Goal: Information Seeking & Learning: Learn about a topic

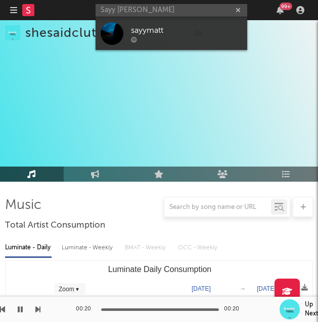
scroll to position [380, 0]
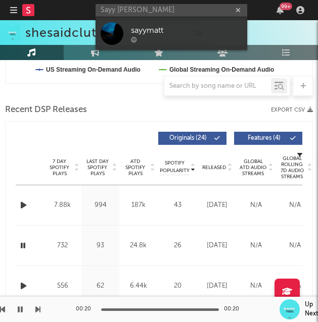
click at [162, 4] on input "Sayy [PERSON_NAME]" at bounding box center [170, 10] width 151 height 13
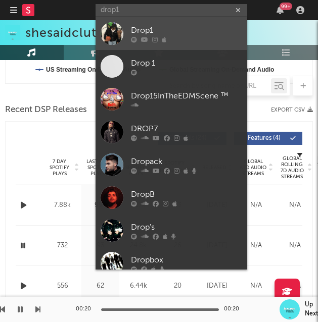
type input "drop1"
click at [160, 23] on link "Drop1" at bounding box center [170, 33] width 151 height 33
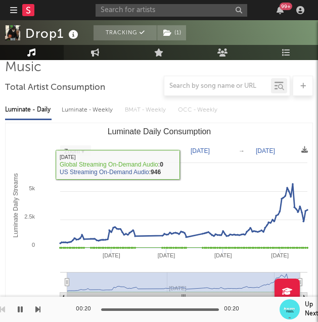
scroll to position [106, 0]
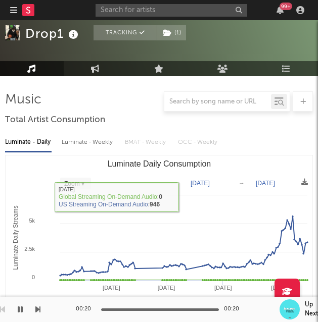
click at [105, 140] on div "Luminate - Weekly" at bounding box center [88, 142] width 53 height 17
select select "6m"
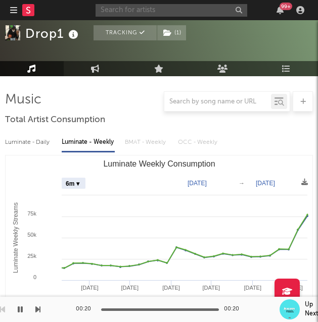
click at [144, 9] on input "text" at bounding box center [170, 10] width 151 height 13
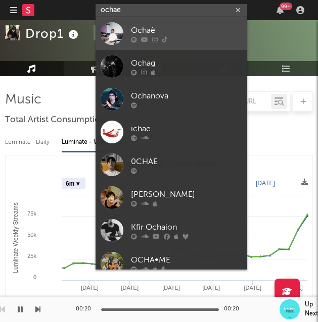
type input "ochae"
click at [139, 23] on link "Ochaè" at bounding box center [170, 33] width 151 height 33
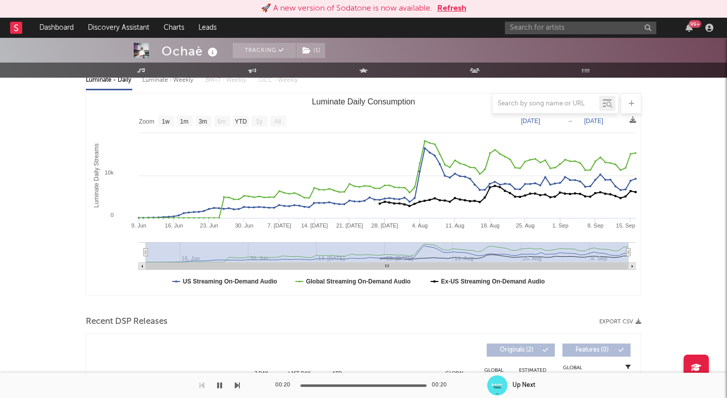
scroll to position [125, 0]
click at [317, 11] on button "Refresh" at bounding box center [451, 9] width 29 height 12
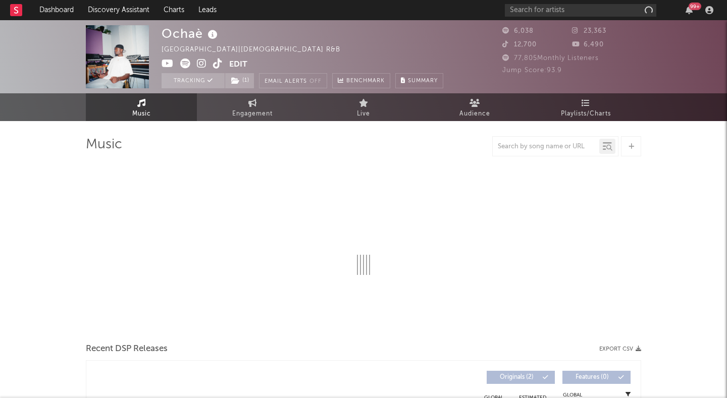
select select "1w"
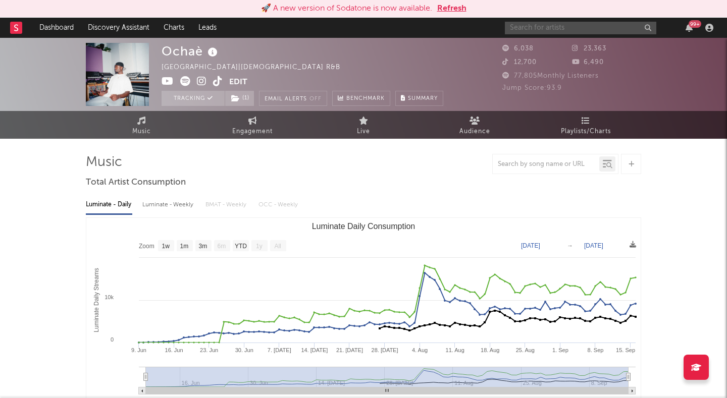
click at [560, 27] on input "text" at bounding box center [580, 28] width 151 height 13
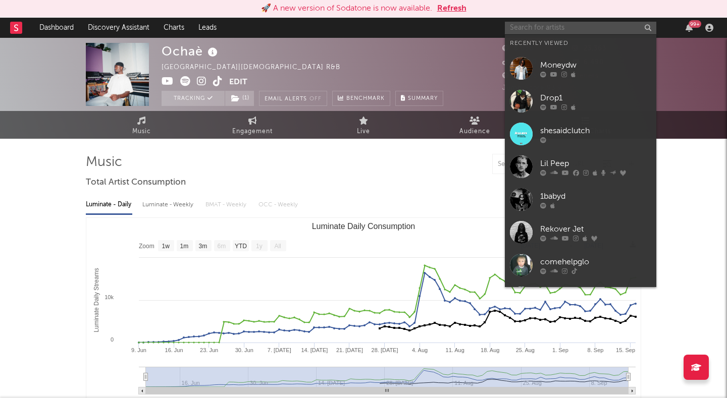
paste input "threetwenty"
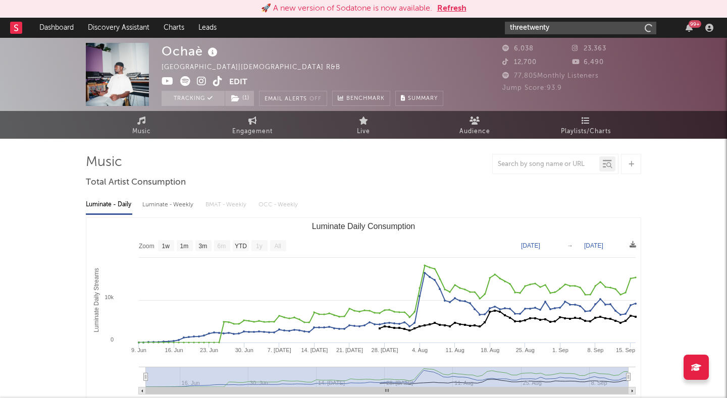
type input "threetwenty"
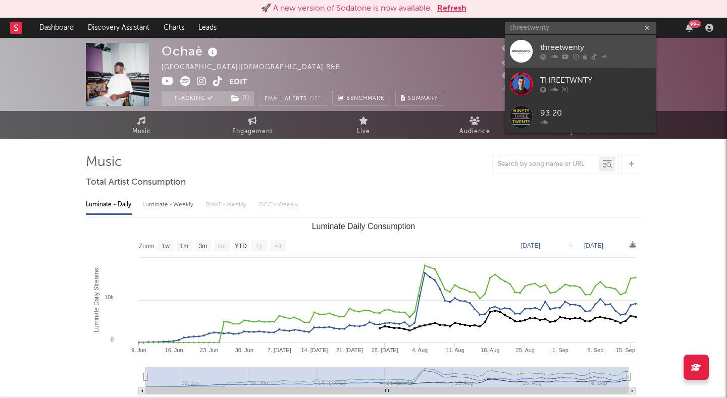
click at [551, 44] on div "threetwenty" at bounding box center [595, 48] width 111 height 12
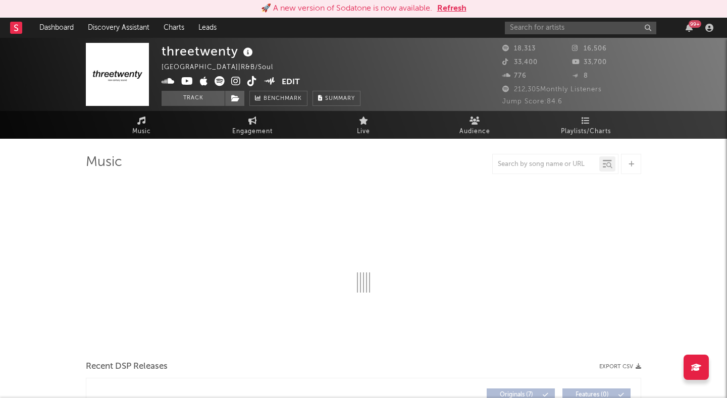
select select "6m"
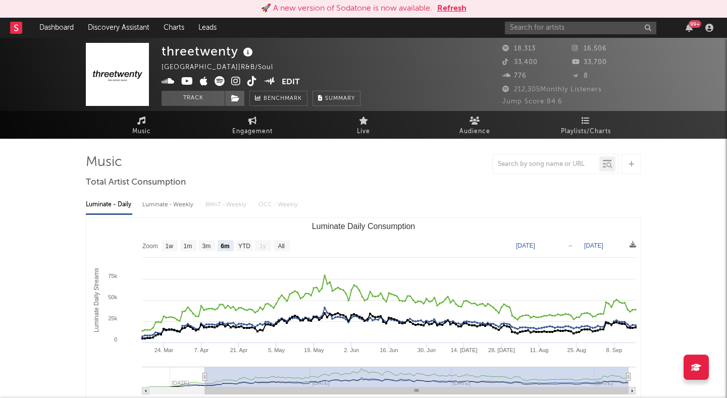
click at [459, 7] on button "Refresh" at bounding box center [451, 9] width 29 height 12
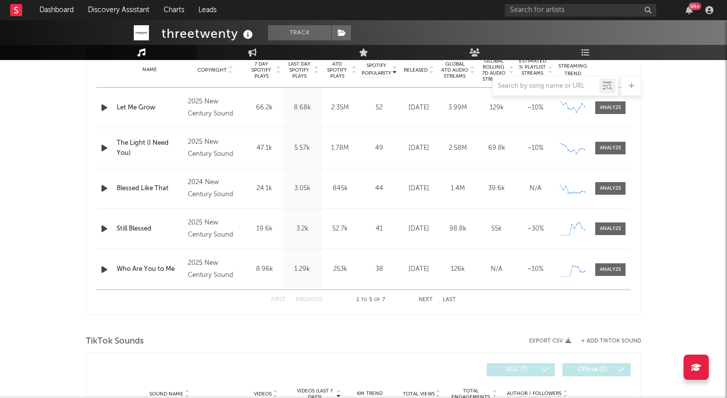
scroll to position [270, 0]
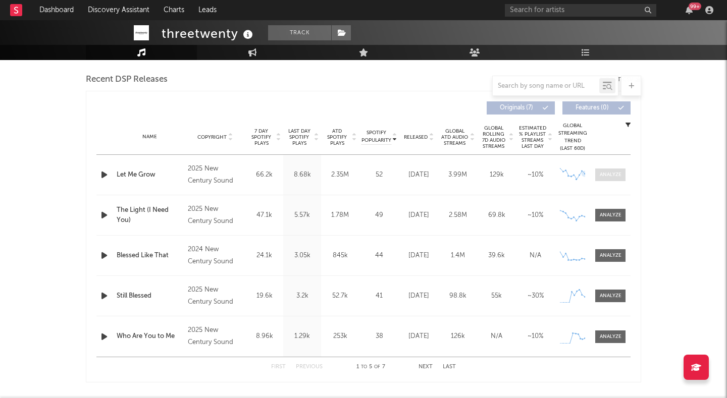
click at [611, 174] on div at bounding box center [611, 175] width 22 height 8
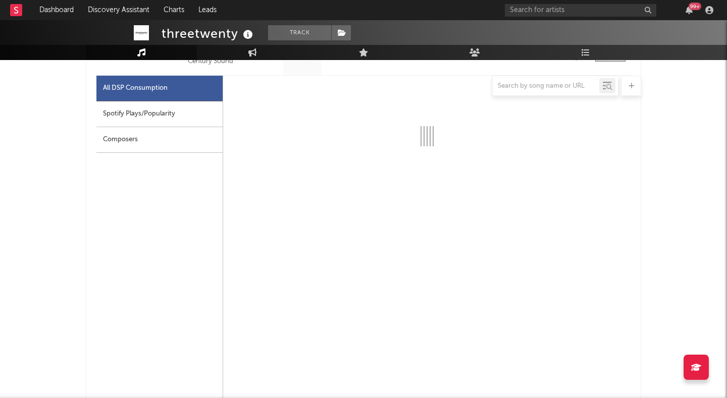
scroll to position [395, 0]
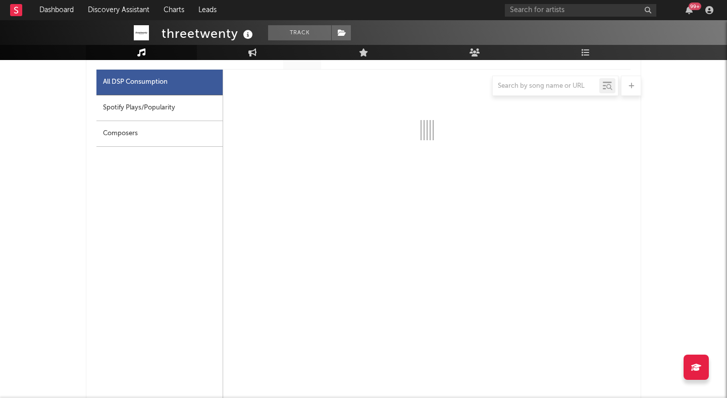
select select "1w"
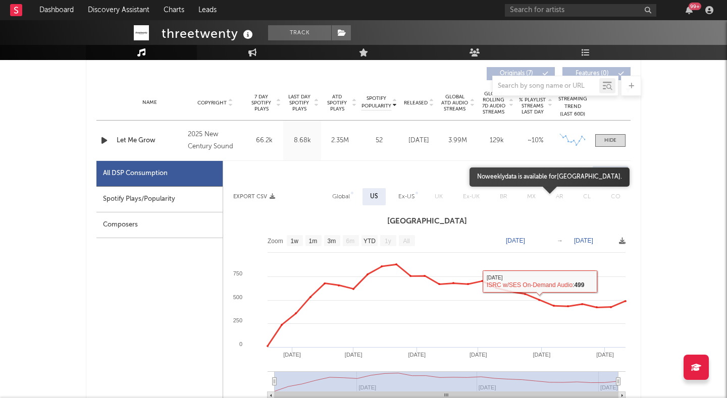
scroll to position [295, 0]
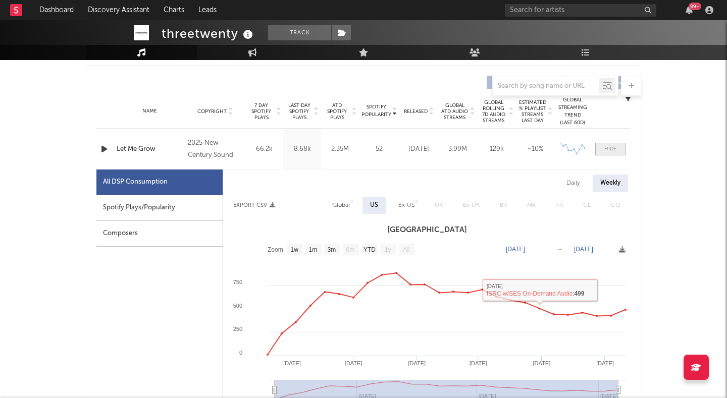
click at [603, 151] on span at bounding box center [610, 149] width 30 height 13
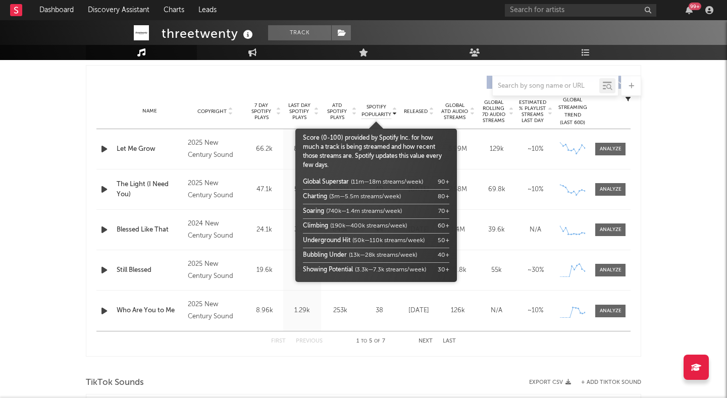
click at [374, 109] on span "Spotify Popularity" at bounding box center [377, 111] width 30 height 15
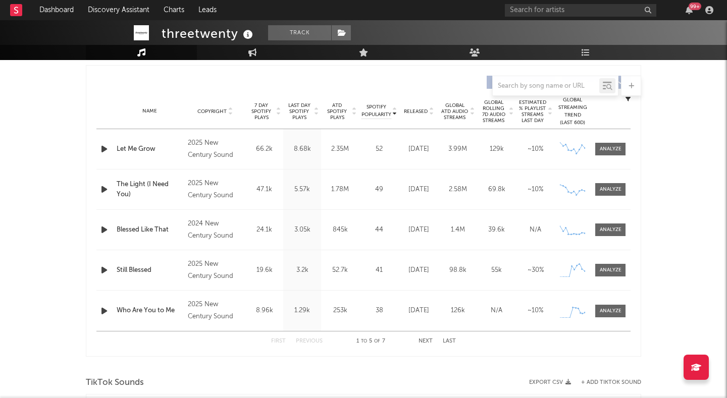
click at [422, 107] on div "Name Copyright Label Album Names Composer Names 7 Day Spotify Plays Last Day Sp…" at bounding box center [363, 111] width 534 height 35
click at [422, 110] on span "Released" at bounding box center [416, 112] width 24 height 6
click at [605, 150] on div at bounding box center [611, 149] width 22 height 8
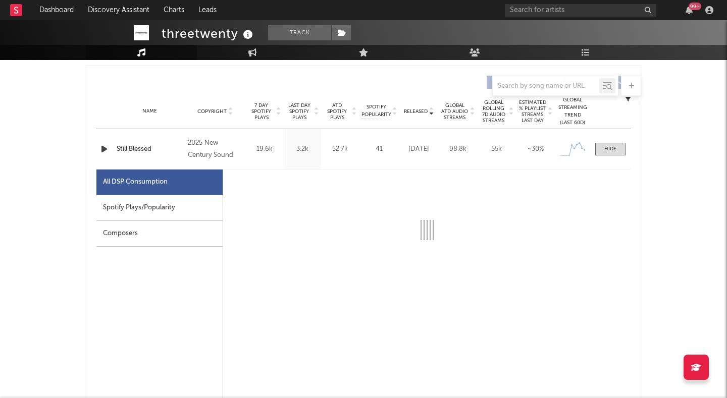
select select "1w"
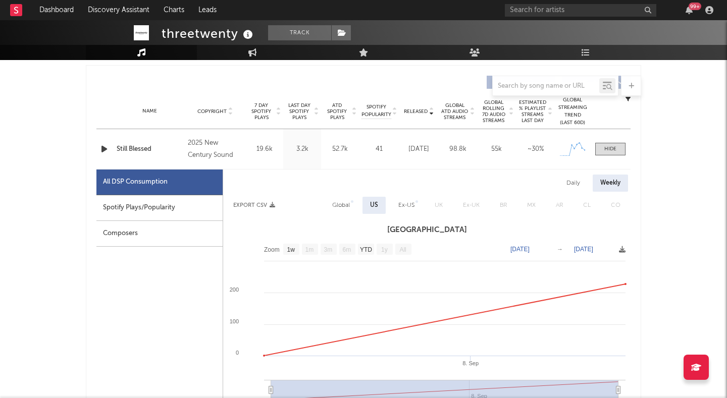
scroll to position [304, 0]
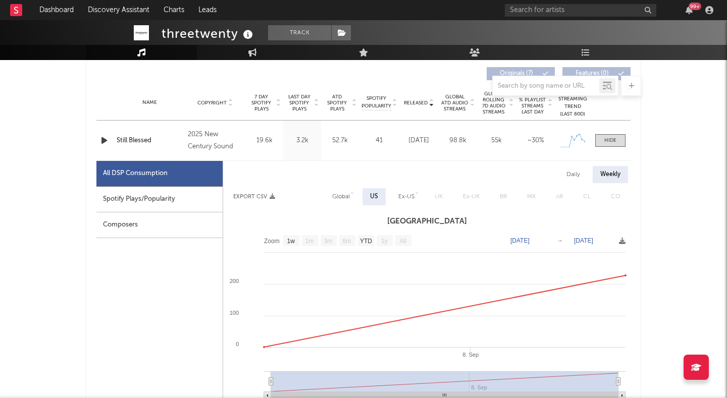
click at [568, 178] on div "Daily" at bounding box center [573, 174] width 29 height 17
select select "1w"
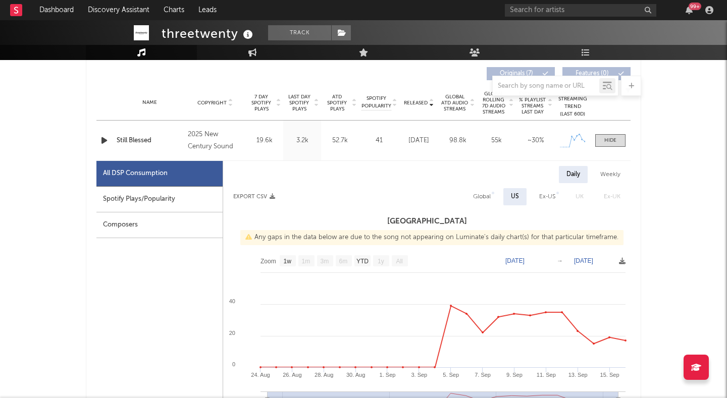
click at [611, 147] on div "Name Still Blessed Copyright 2025 New Century Sound Label New Century Sound Alb…" at bounding box center [363, 141] width 534 height 40
click at [611, 139] on div at bounding box center [610, 141] width 12 height 8
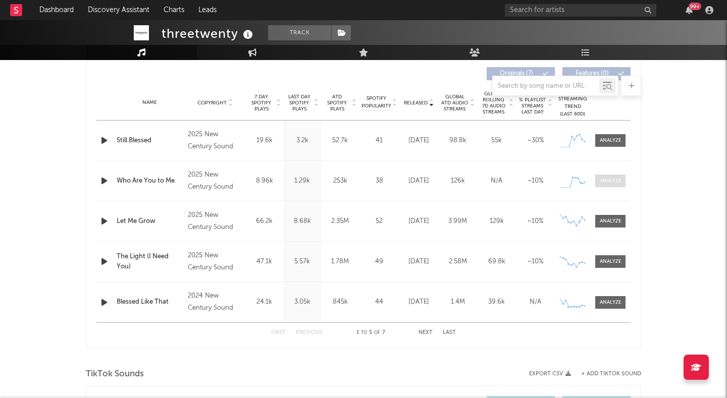
click at [604, 179] on div at bounding box center [611, 181] width 22 height 8
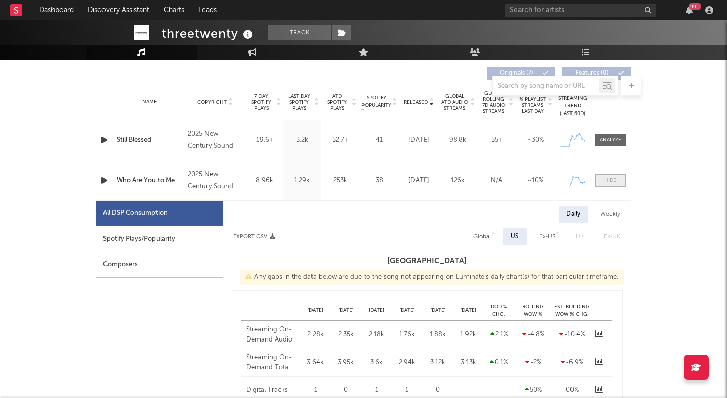
select select "1w"
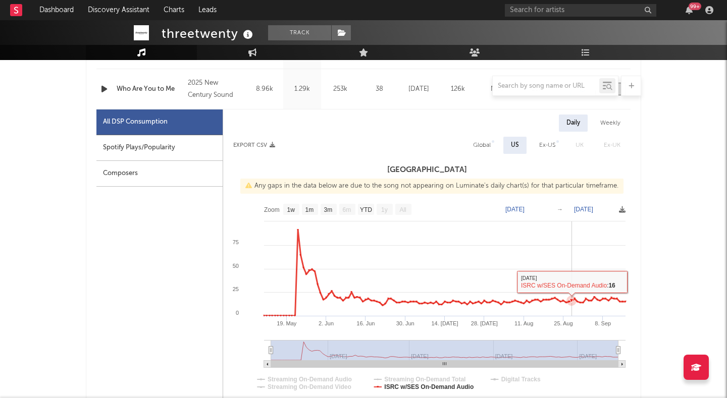
scroll to position [383, 0]
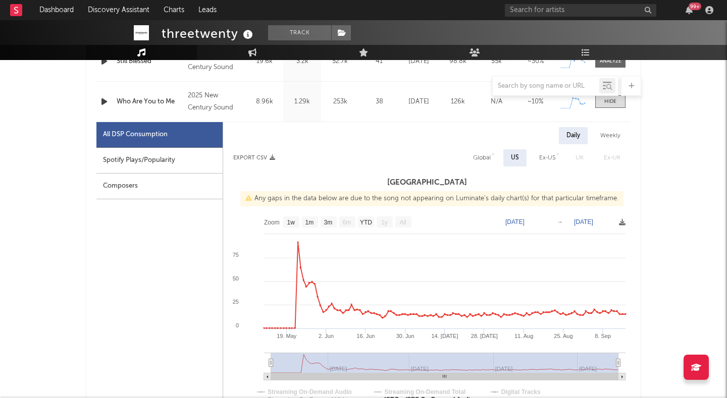
click at [606, 142] on div "Weekly" at bounding box center [610, 135] width 35 height 17
select select "1w"
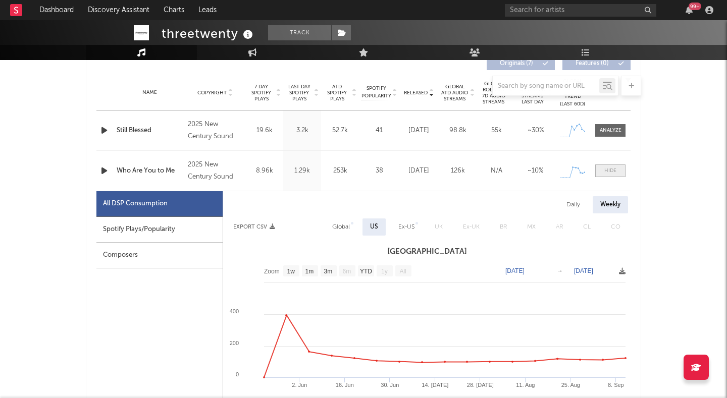
click at [601, 173] on span at bounding box center [610, 171] width 30 height 13
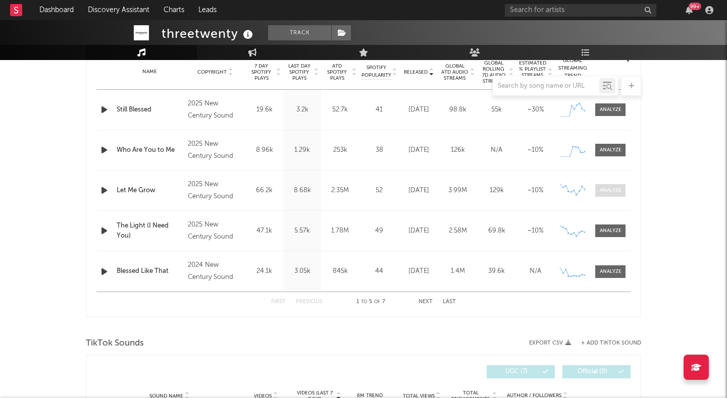
click at [603, 187] on div at bounding box center [611, 191] width 22 height 8
select select "1w"
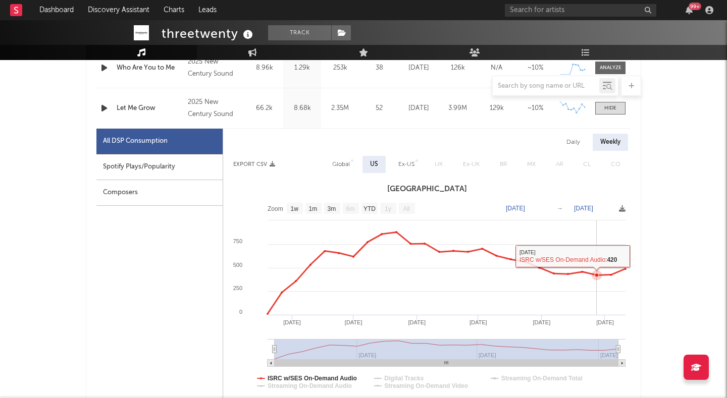
scroll to position [389, 0]
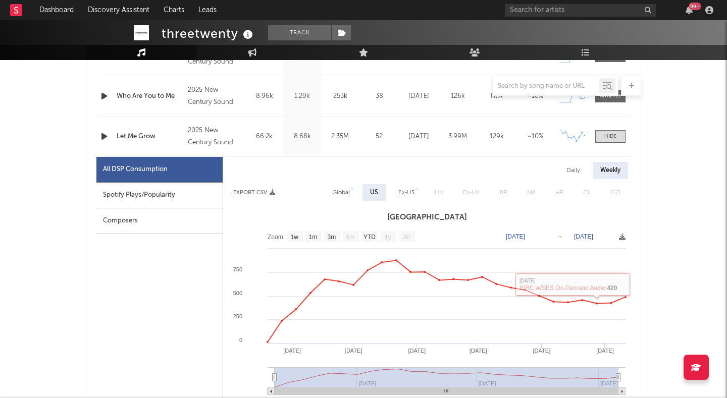
click at [604, 143] on div "Name Let Me Grow Copyright 2025 New Century Sound Label New Century Sound Album…" at bounding box center [363, 137] width 534 height 40
click at [604, 138] on span at bounding box center [610, 136] width 30 height 13
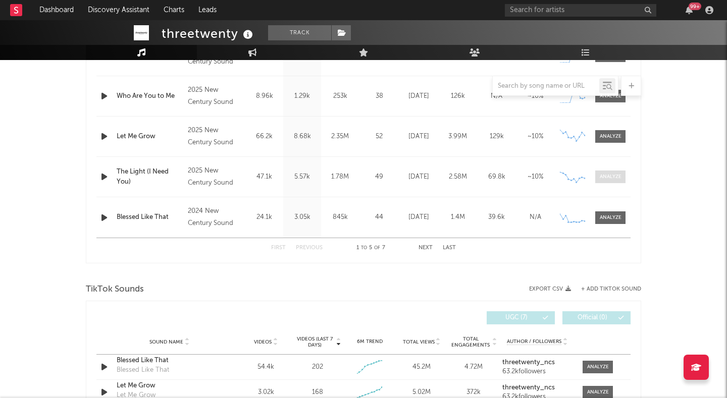
click at [605, 175] on div at bounding box center [611, 177] width 22 height 8
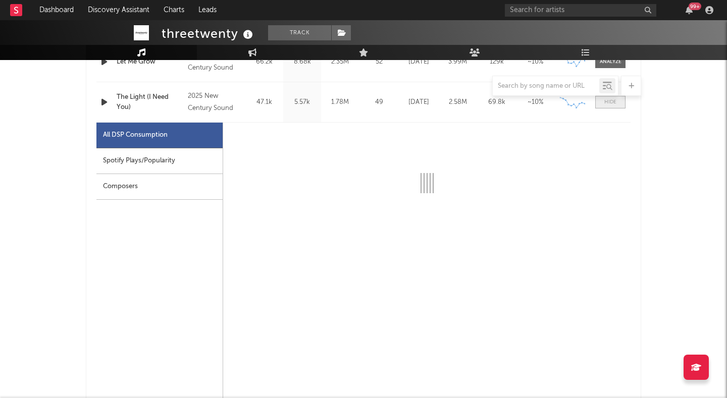
scroll to position [494, 0]
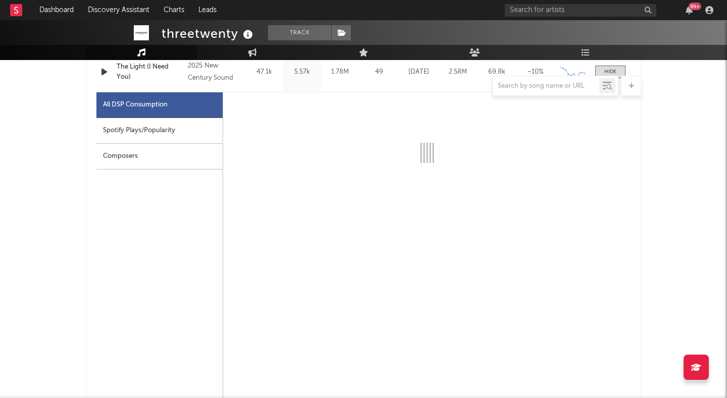
select select "6m"
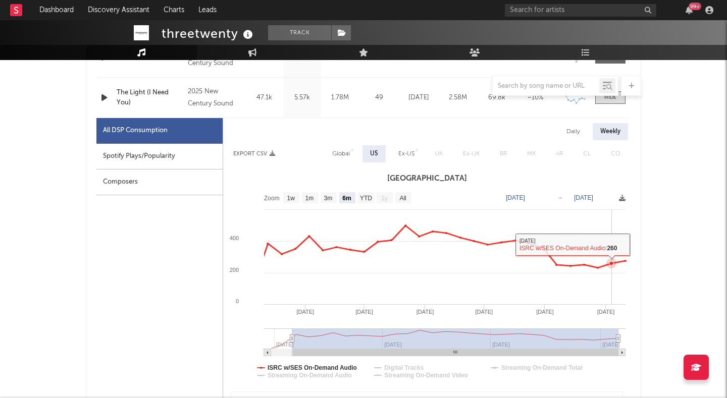
scroll to position [436, 0]
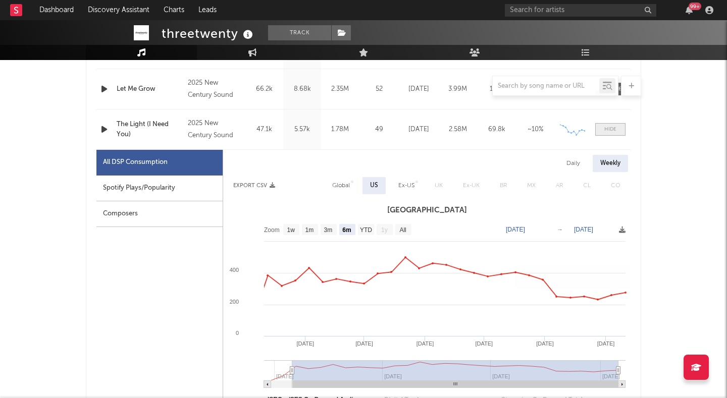
click at [610, 123] on span at bounding box center [610, 129] width 30 height 13
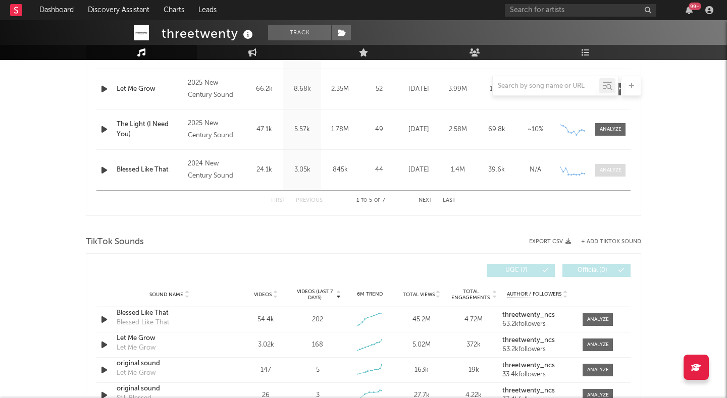
click at [607, 169] on div at bounding box center [611, 171] width 22 height 8
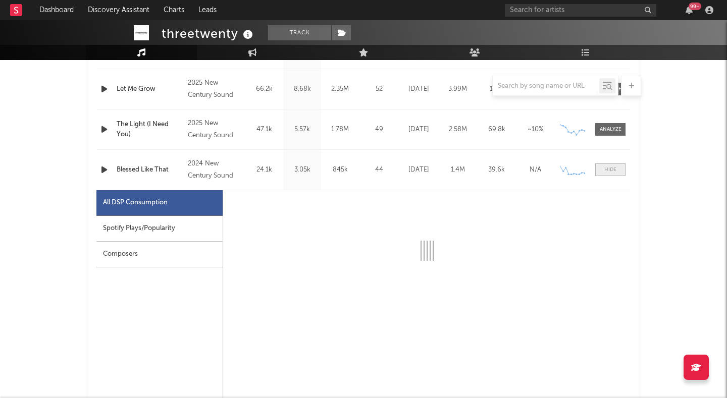
select select "6m"
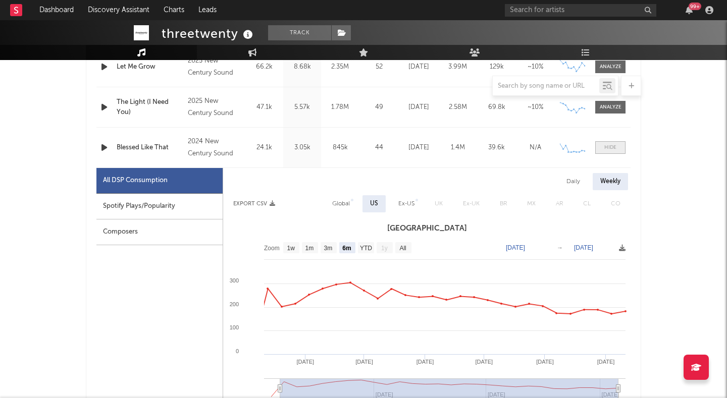
scroll to position [500, 0]
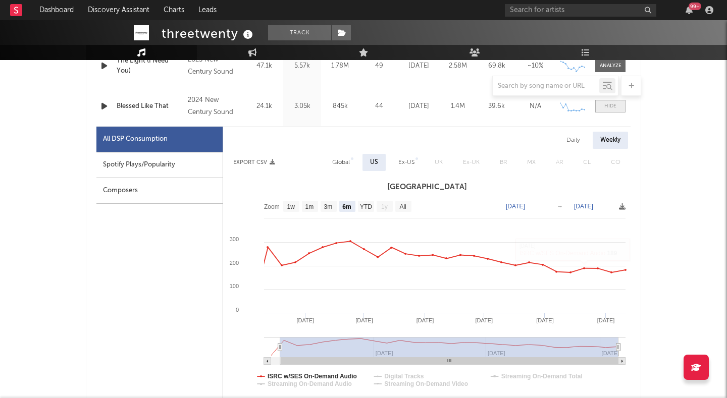
click at [606, 106] on div at bounding box center [610, 107] width 12 height 8
